Goal: Information Seeking & Learning: Learn about a topic

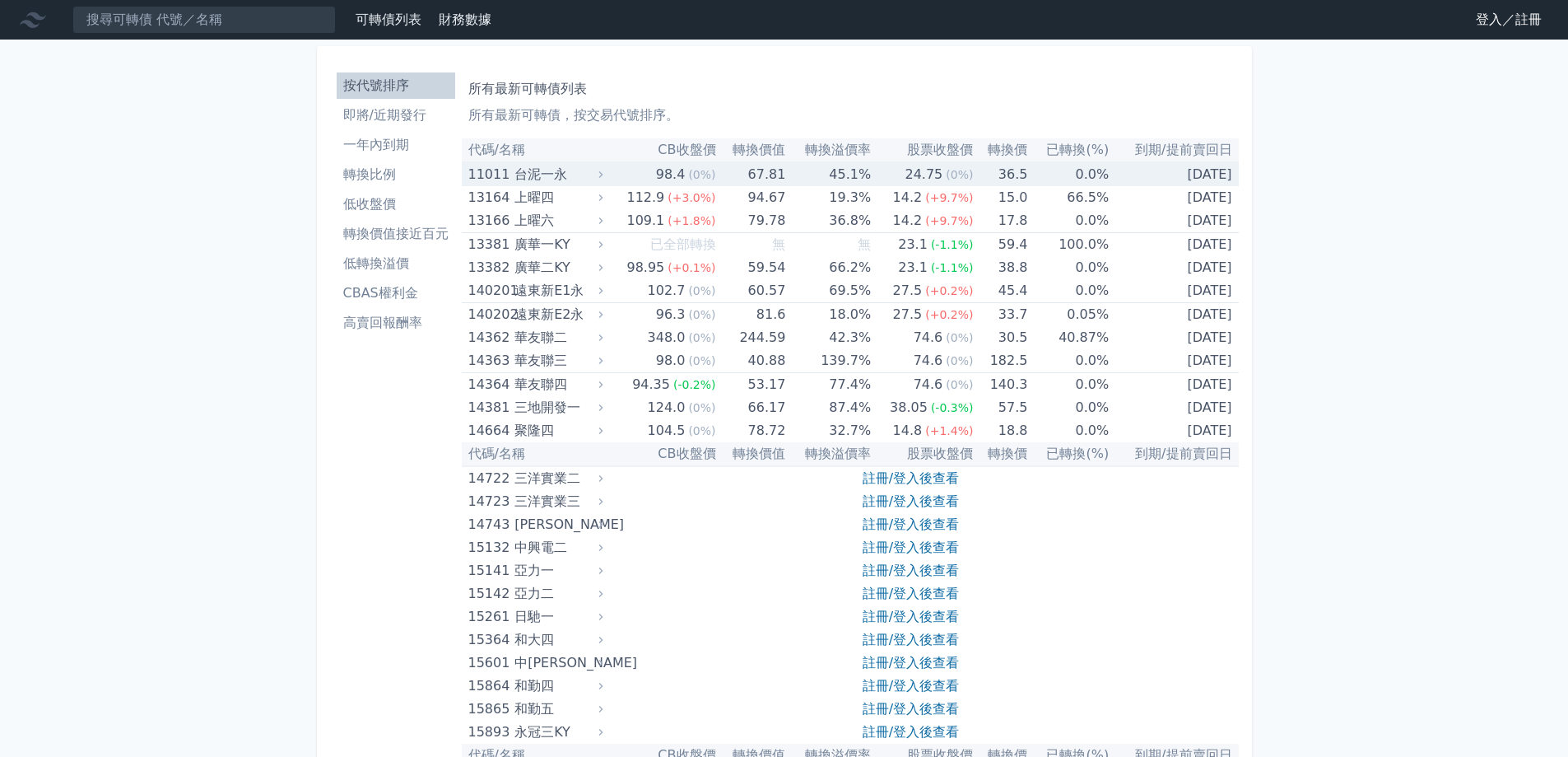
click at [554, 168] on div "台泥一永" at bounding box center [556, 174] width 85 height 23
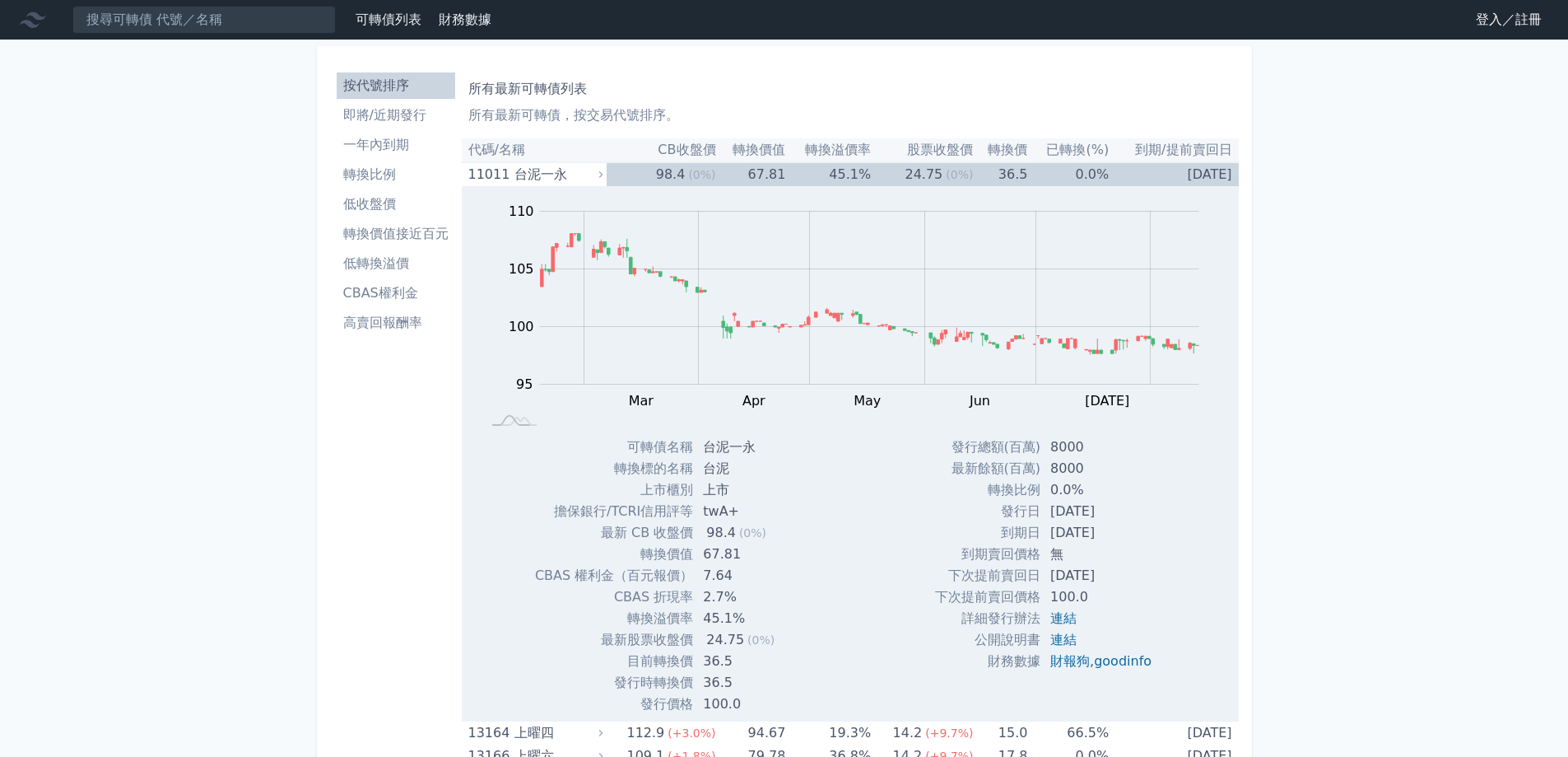
click at [1501, 15] on link "登入／註冊" at bounding box center [1508, 20] width 92 height 26
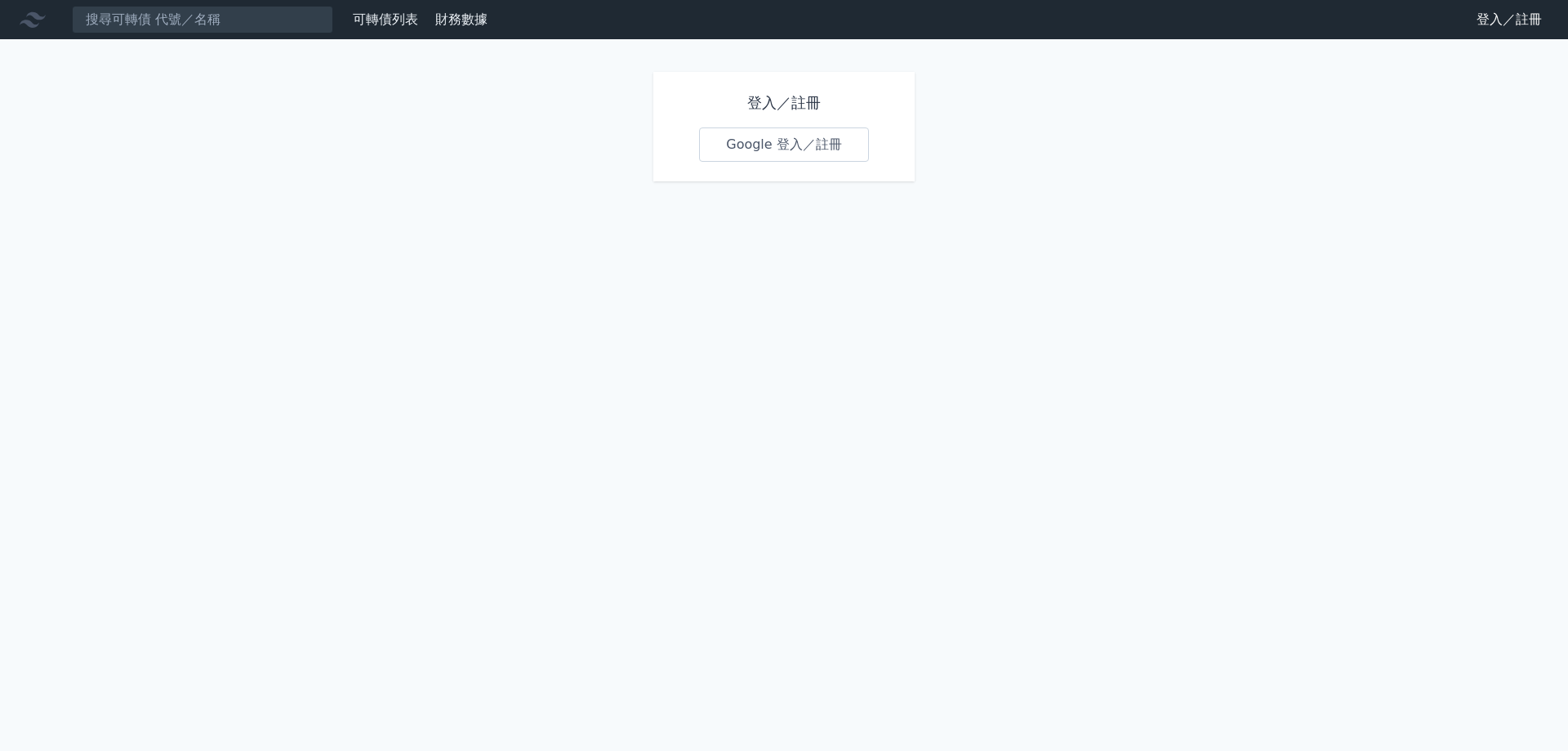
click at [785, 153] on link "Google 登入／註冊" at bounding box center [784, 144] width 170 height 35
click at [1491, 16] on link "登入／註冊" at bounding box center [1509, 20] width 92 height 26
click at [807, 91] on div "登入／註冊 Google 登入／註冊" at bounding box center [784, 126] width 261 height 110
click at [376, 23] on link "可轉債列表" at bounding box center [386, 20] width 65 height 16
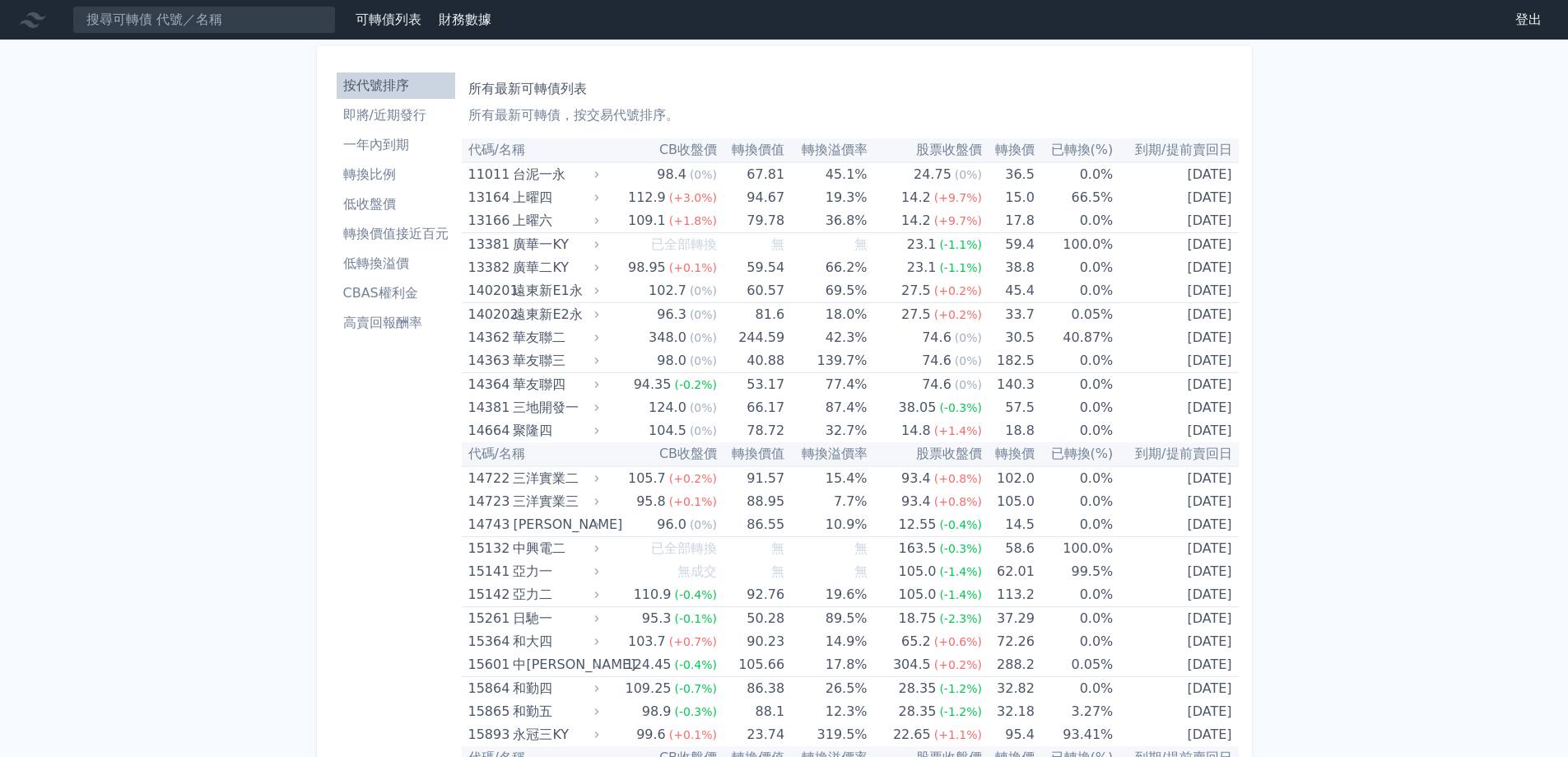
click at [518, 151] on th "代碼/名稱" at bounding box center [532, 150] width 141 height 24
click at [516, 150] on th "代碼/名稱" at bounding box center [532, 150] width 141 height 24
click at [548, 165] on div "台泥一永" at bounding box center [554, 174] width 83 height 23
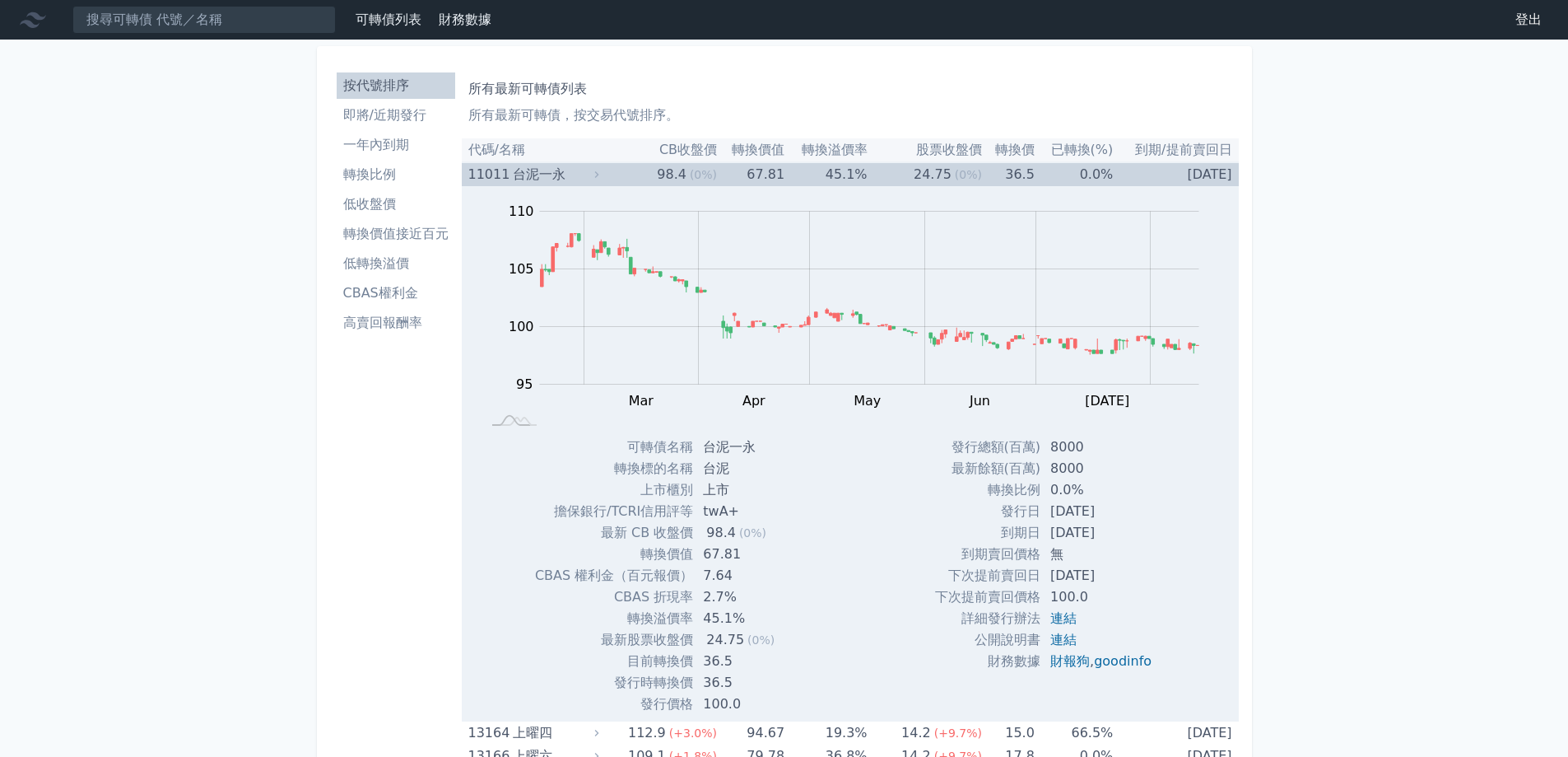
drag, startPoint x: 1047, startPoint y: 575, endPoint x: 1156, endPoint y: 576, distance: 109.0
click at [1156, 576] on td "[DATE]" at bounding box center [1102, 576] width 124 height 22
click at [1132, 585] on td "[DATE]" at bounding box center [1102, 576] width 124 height 22
drag, startPoint x: 1124, startPoint y: 580, endPoint x: 1041, endPoint y: 579, distance: 83.0
click at [1041, 579] on td "[DATE]" at bounding box center [1102, 576] width 124 height 22
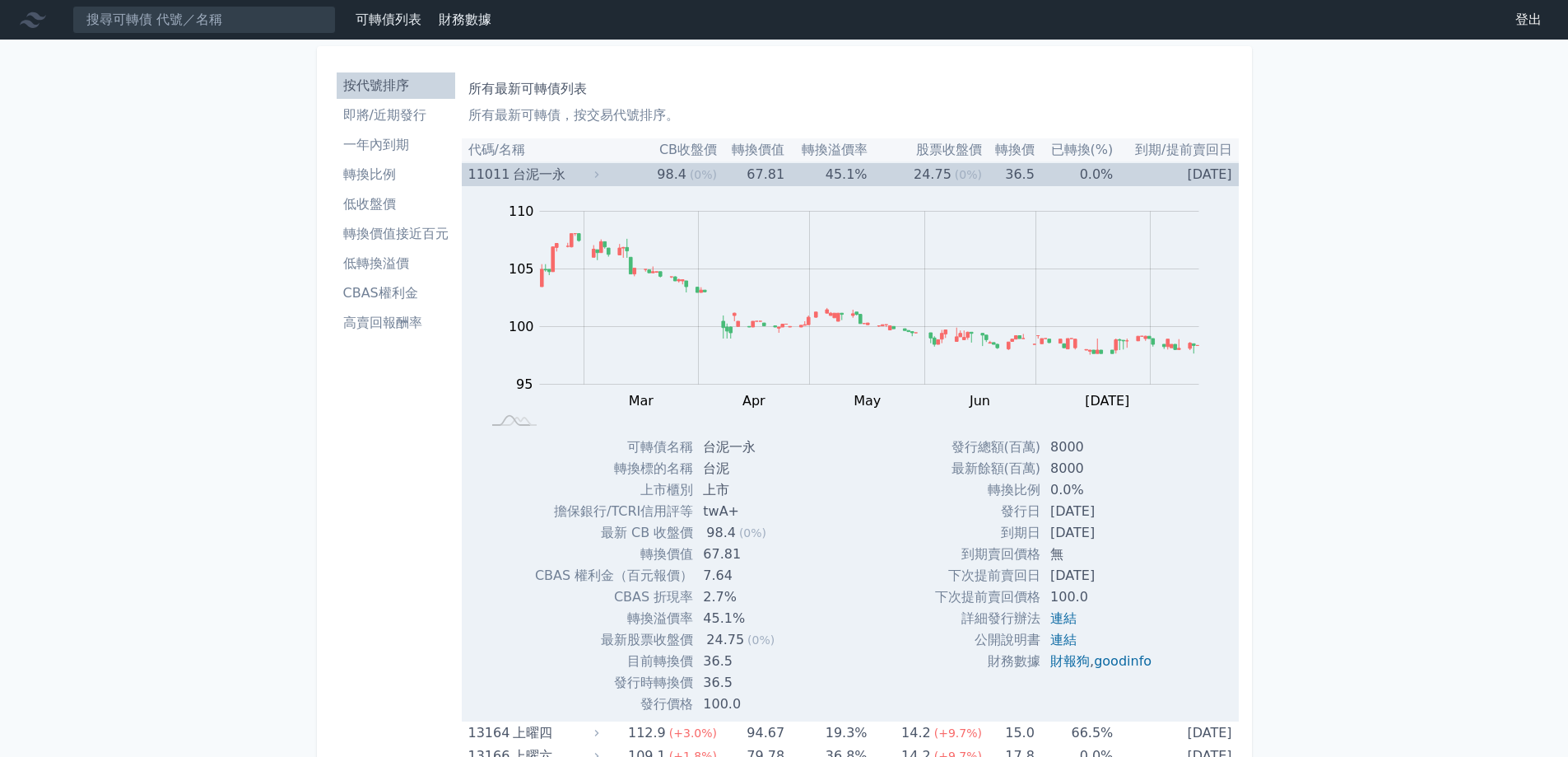
drag, startPoint x: 943, startPoint y: 572, endPoint x: 1141, endPoint y: 569, distance: 198.0
click at [1141, 569] on tr "下次提前賣回日 2027-12-10" at bounding box center [1049, 576] width 230 height 22
drag, startPoint x: 702, startPoint y: 612, endPoint x: 749, endPoint y: 617, distance: 47.3
click at [749, 617] on td "45.1%" at bounding box center [740, 619] width 94 height 22
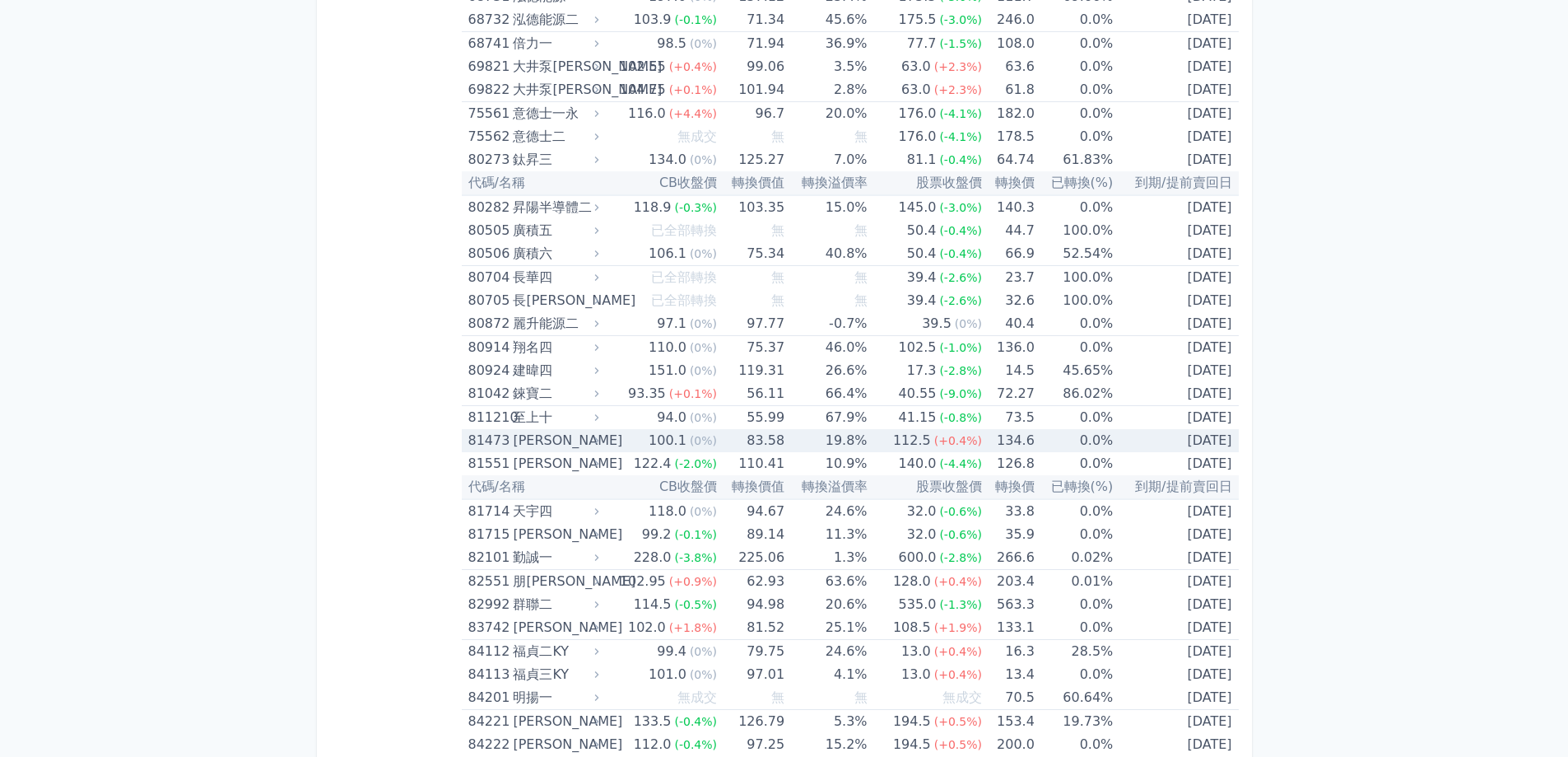
scroll to position [9303, 0]
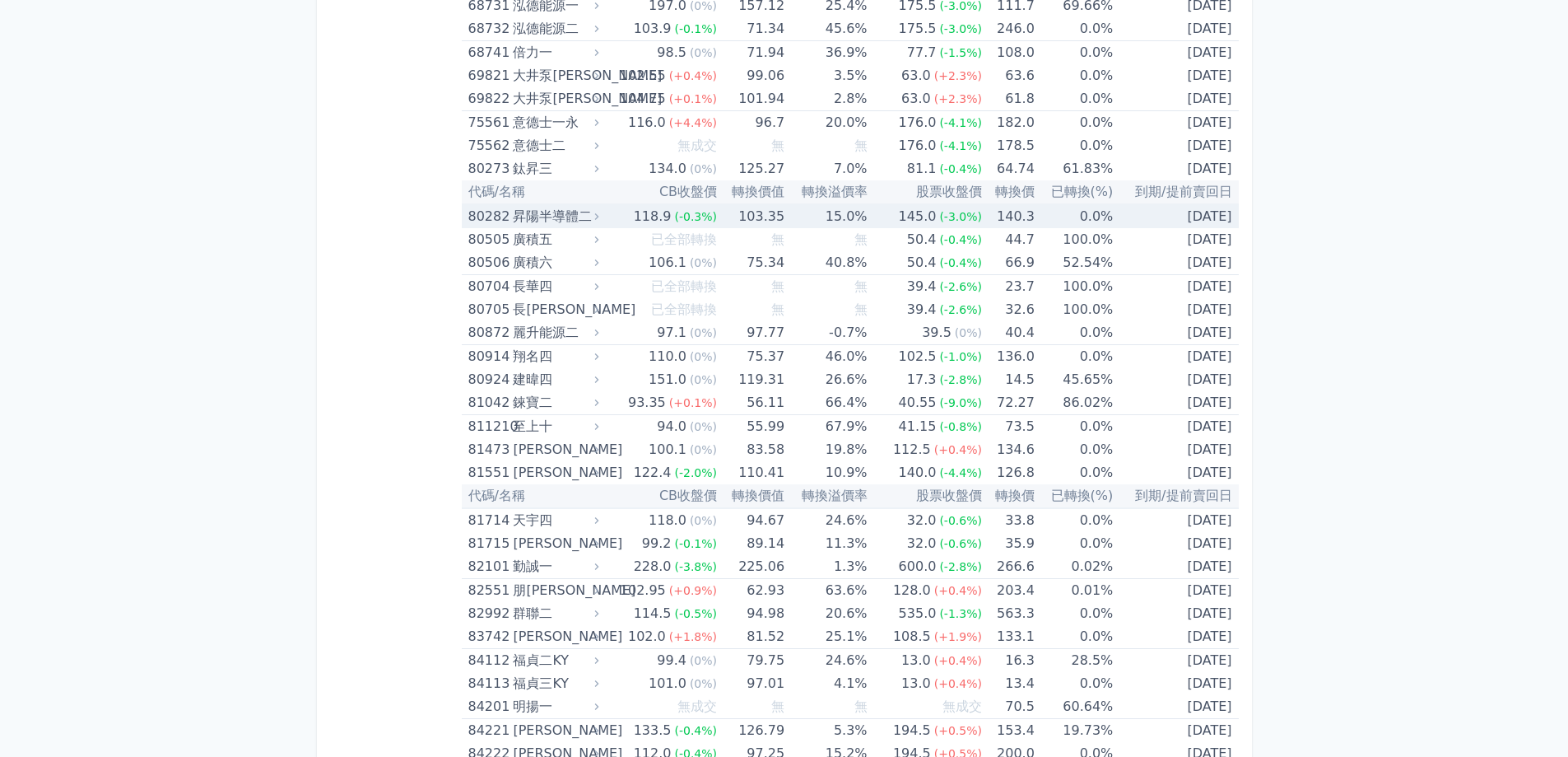
click at [670, 213] on div "118.9" at bounding box center [652, 216] width 45 height 23
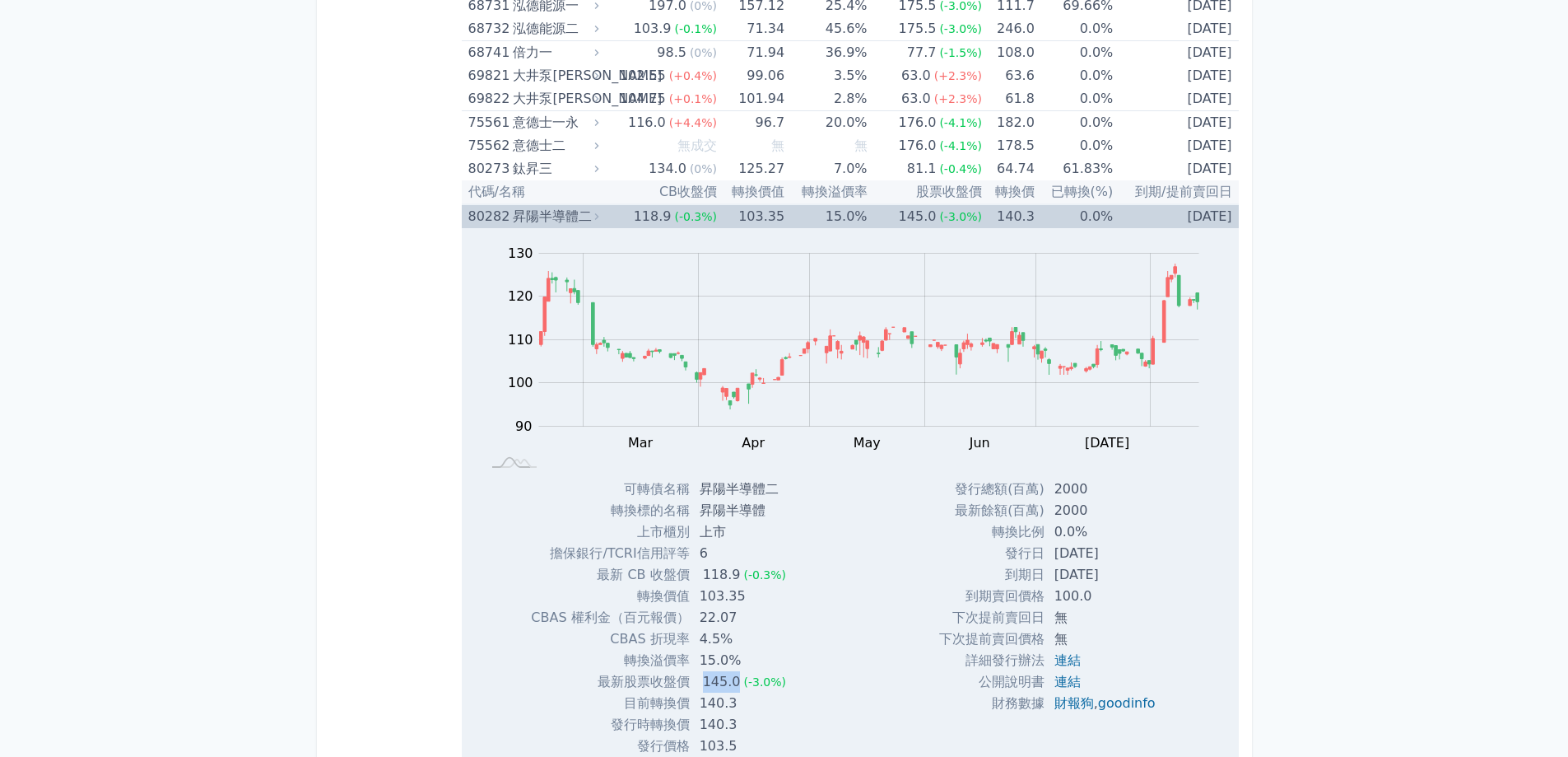
drag, startPoint x: 695, startPoint y: 679, endPoint x: 736, endPoint y: 681, distance: 41.0
click at [736, 681] on td "145.0 (-3.0%)" at bounding box center [745, 681] width 109 height 22
